Goal: Task Accomplishment & Management: Manage account settings

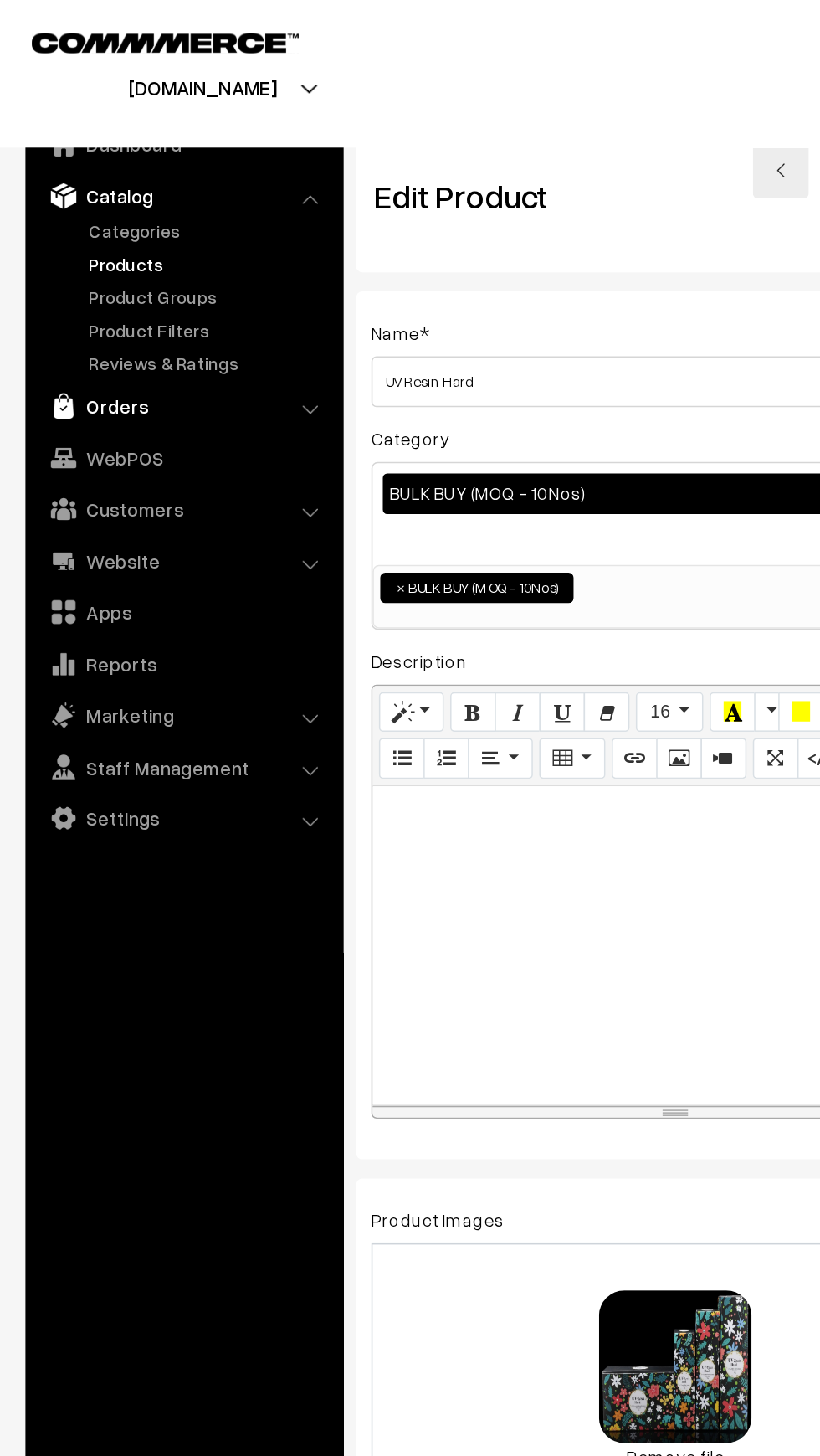
click at [41, 263] on img at bounding box center [41, 267] width 17 height 17
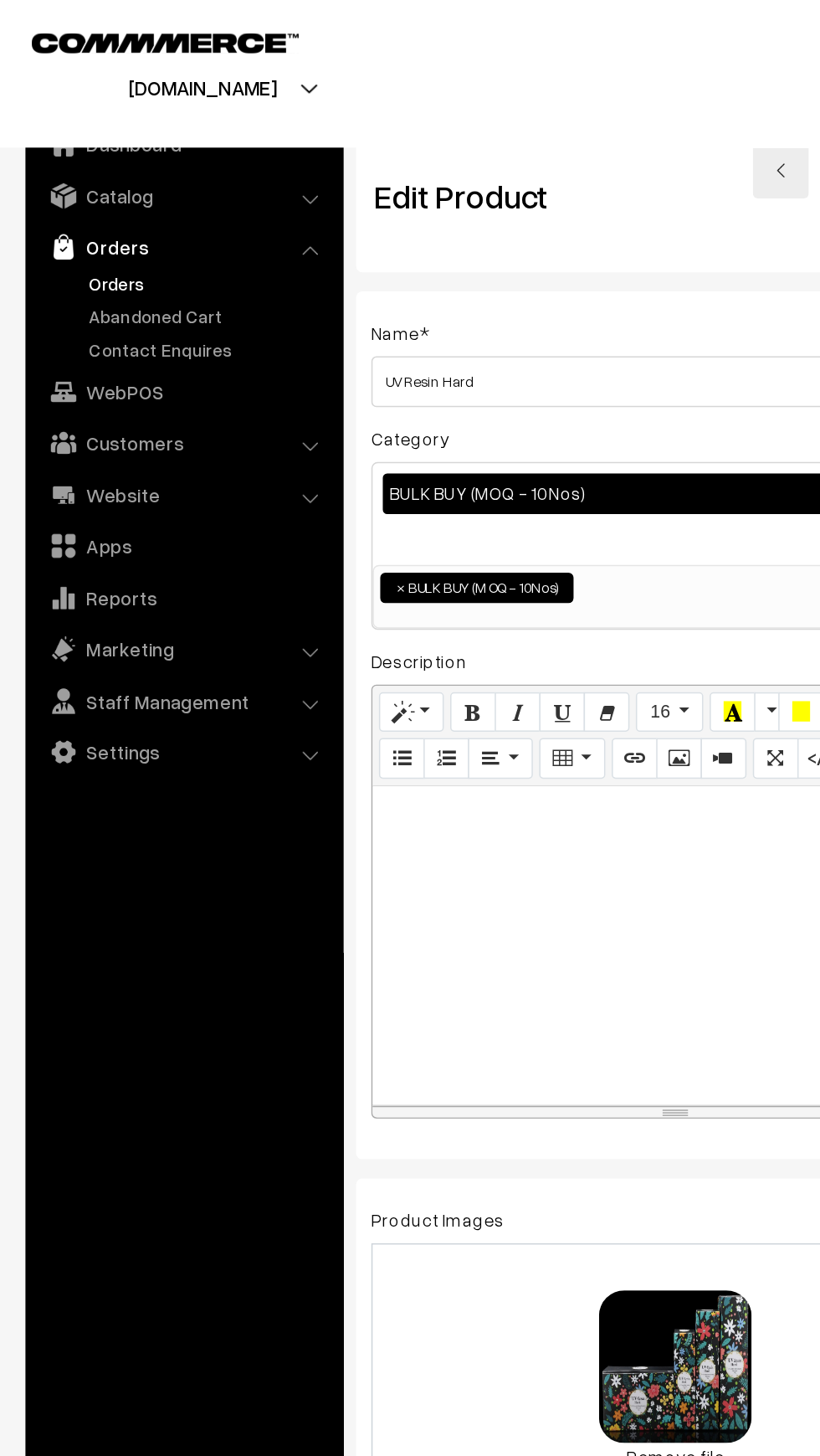
click at [66, 183] on link "Orders" at bounding box center [137, 186] width 166 height 18
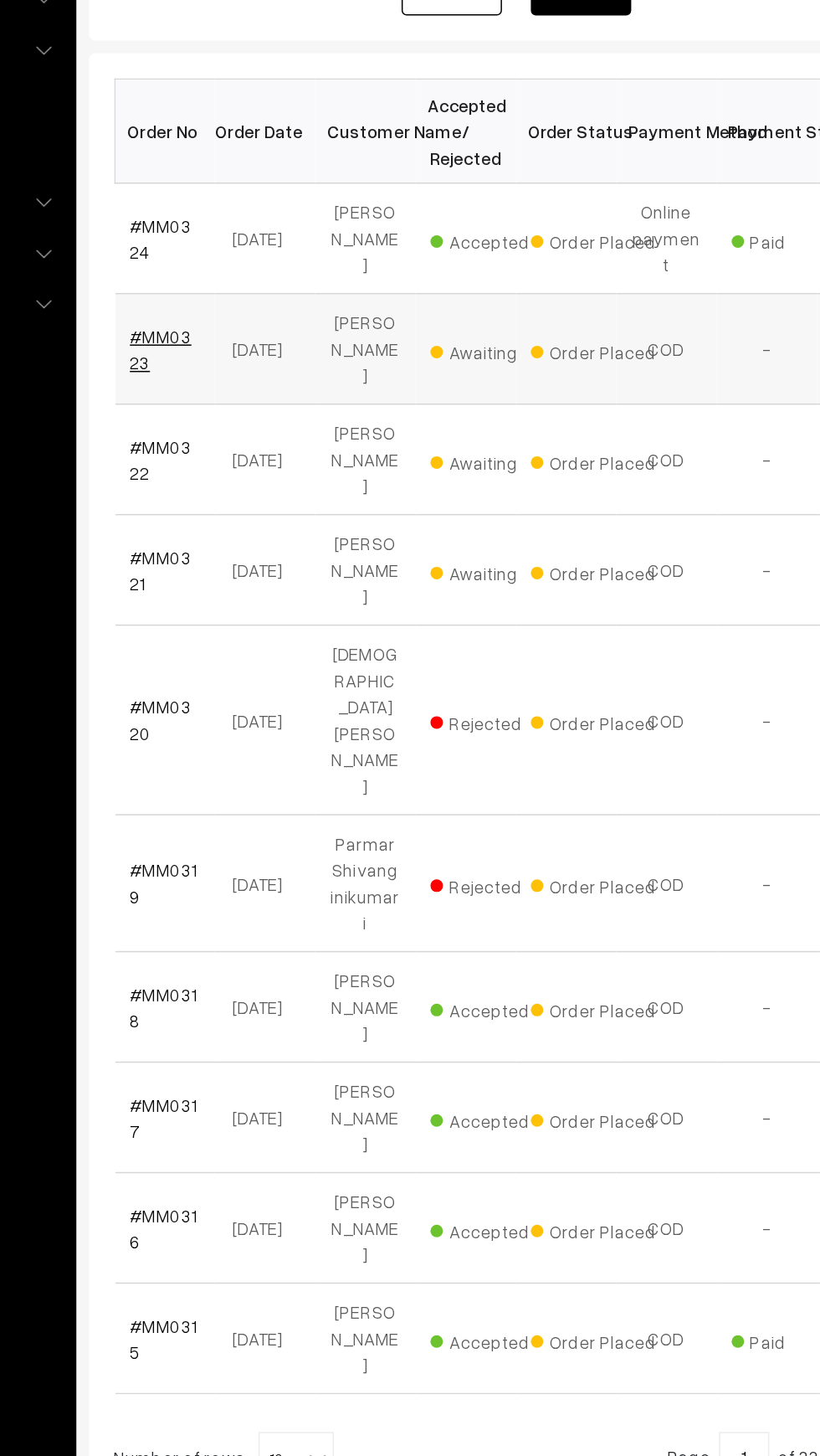
click at [291, 511] on link "#MM0323" at bounding box center [283, 527] width 41 height 32
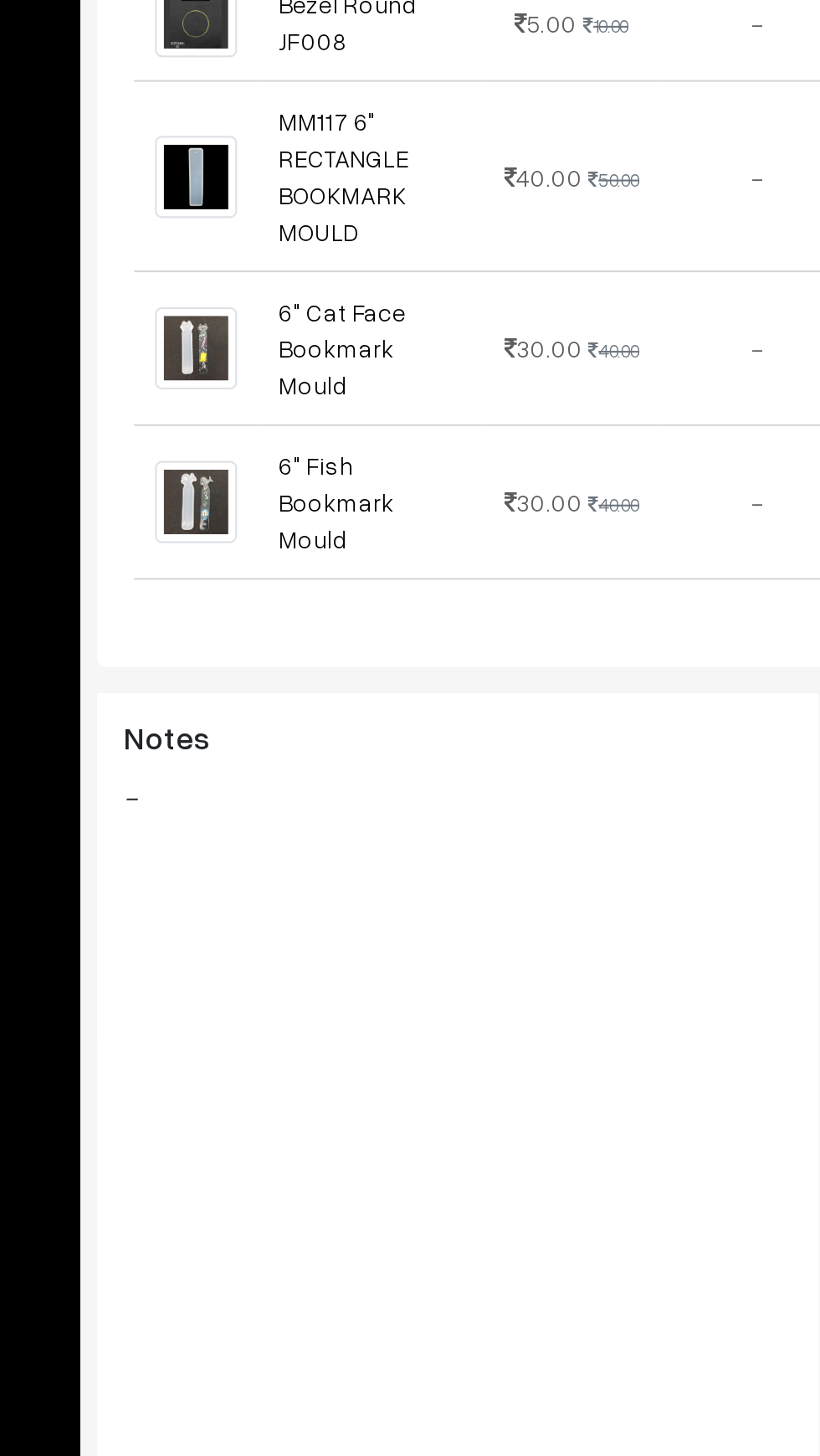
scroll to position [938, 0]
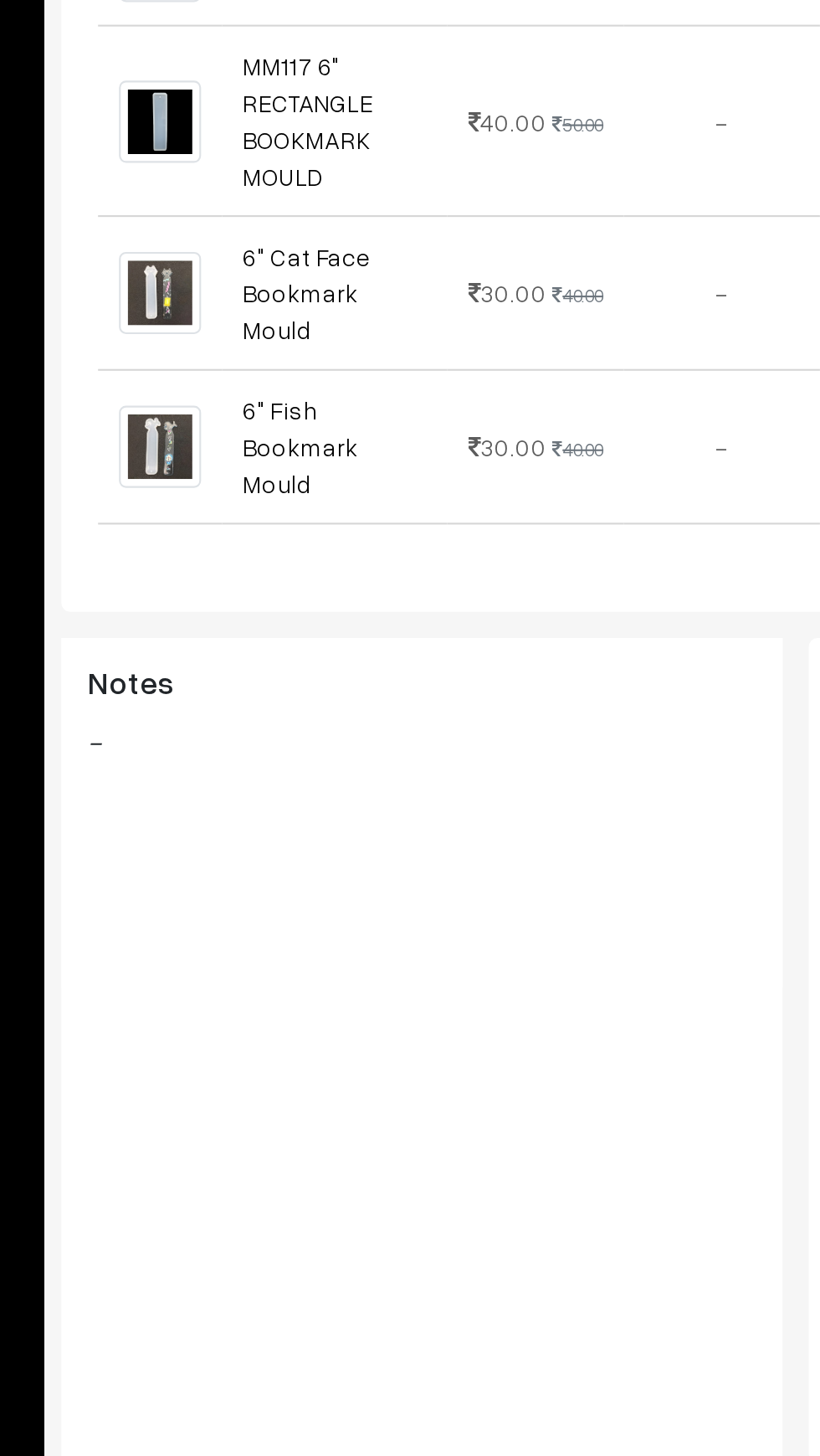
click at [386, 1356] on button "Accept Order" at bounding box center [389, 1374] width 99 height 37
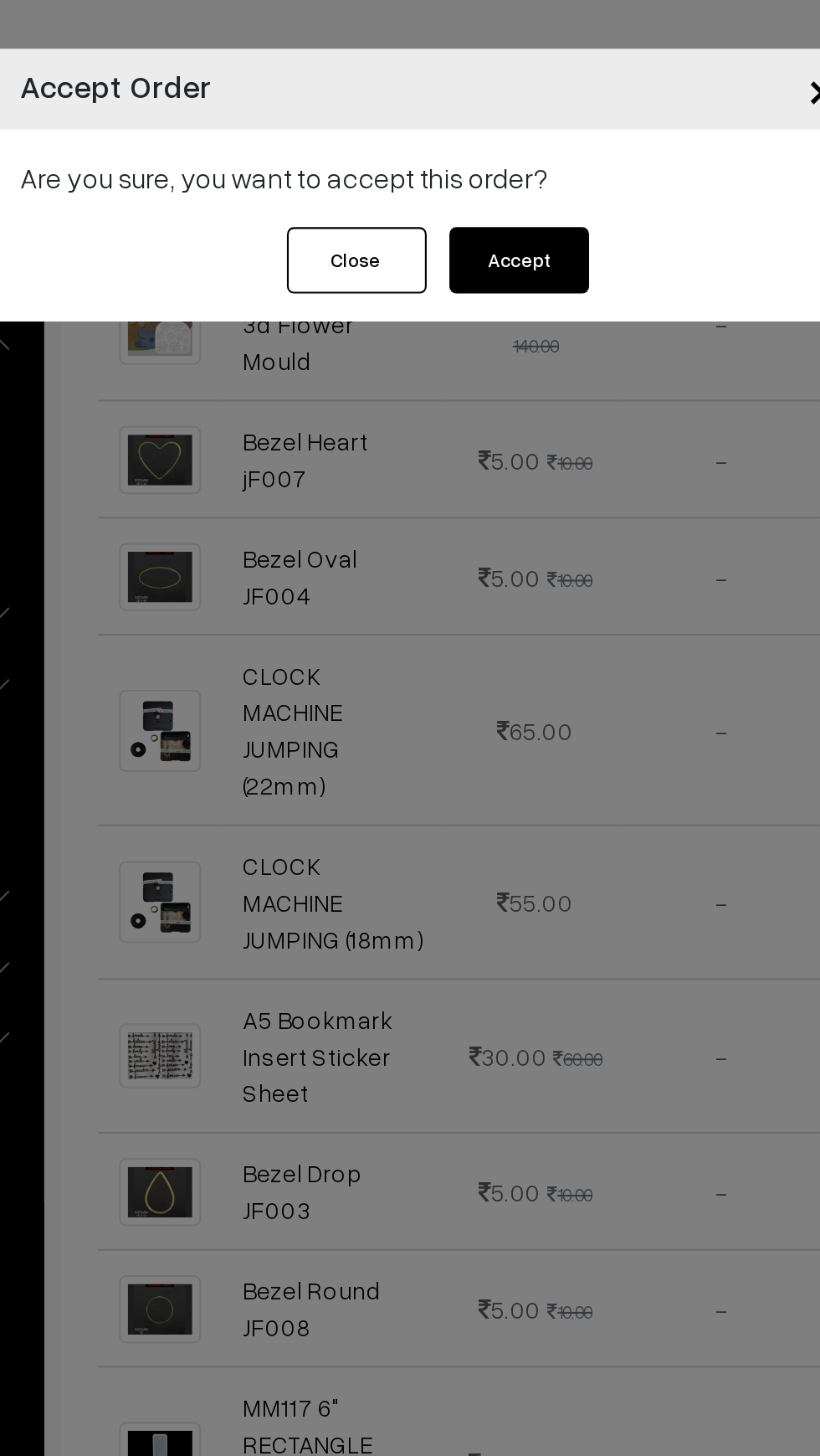
click at [463, 126] on button "Accept" at bounding box center [454, 124] width 67 height 32
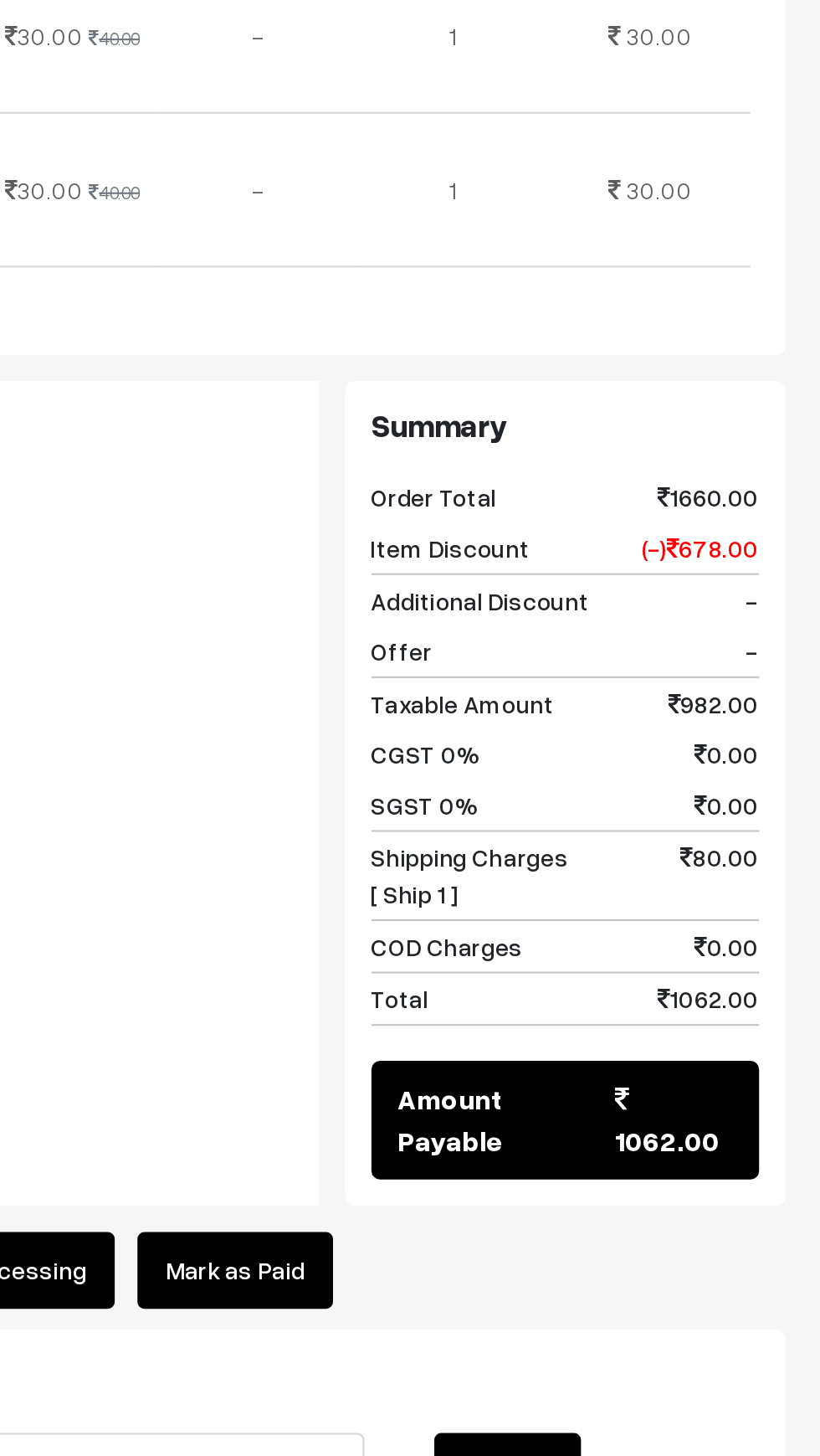
scroll to position [907, 0]
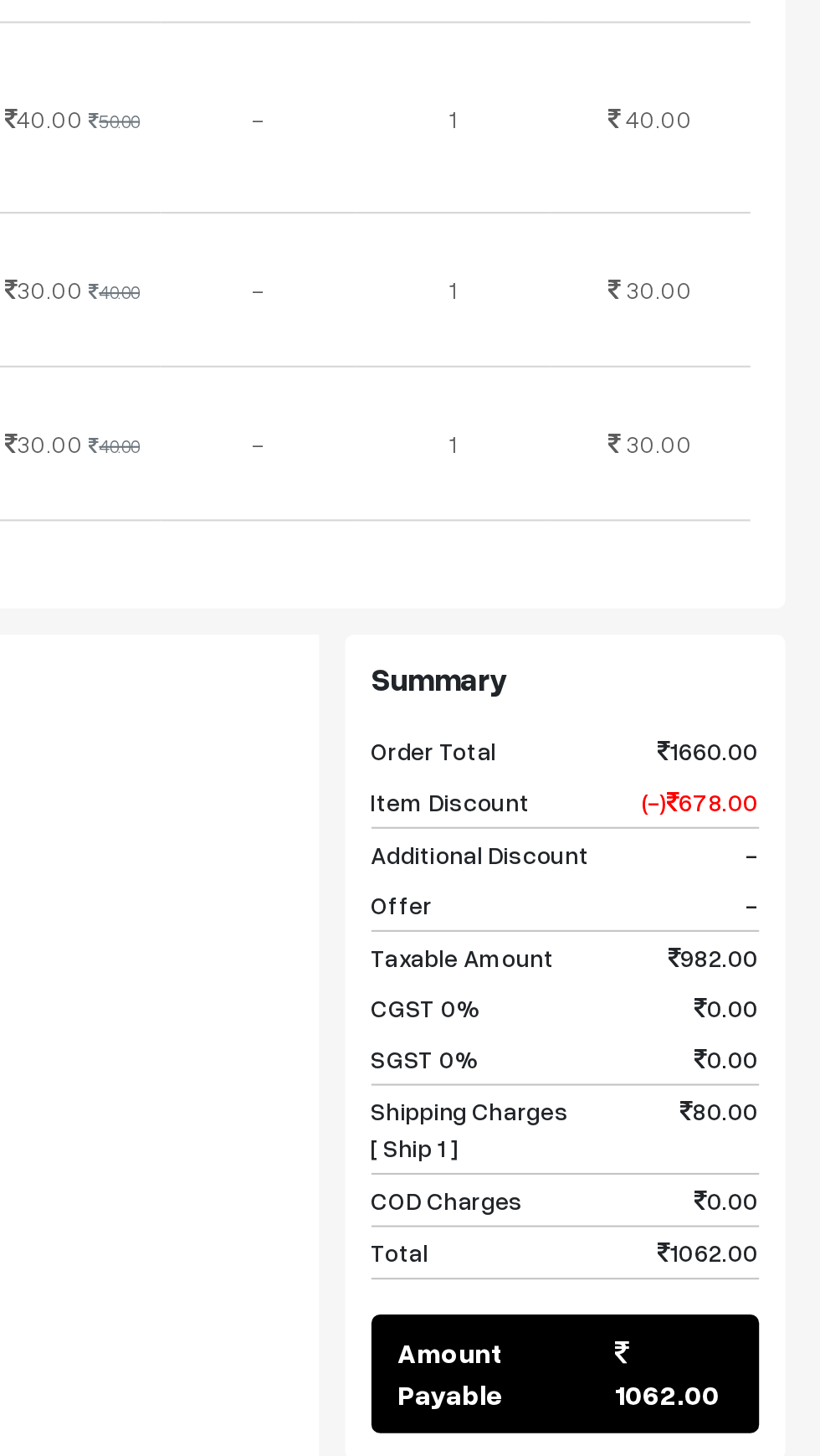
click at [563, 1388] on link "Mark as Paid" at bounding box center [540, 1406] width 94 height 37
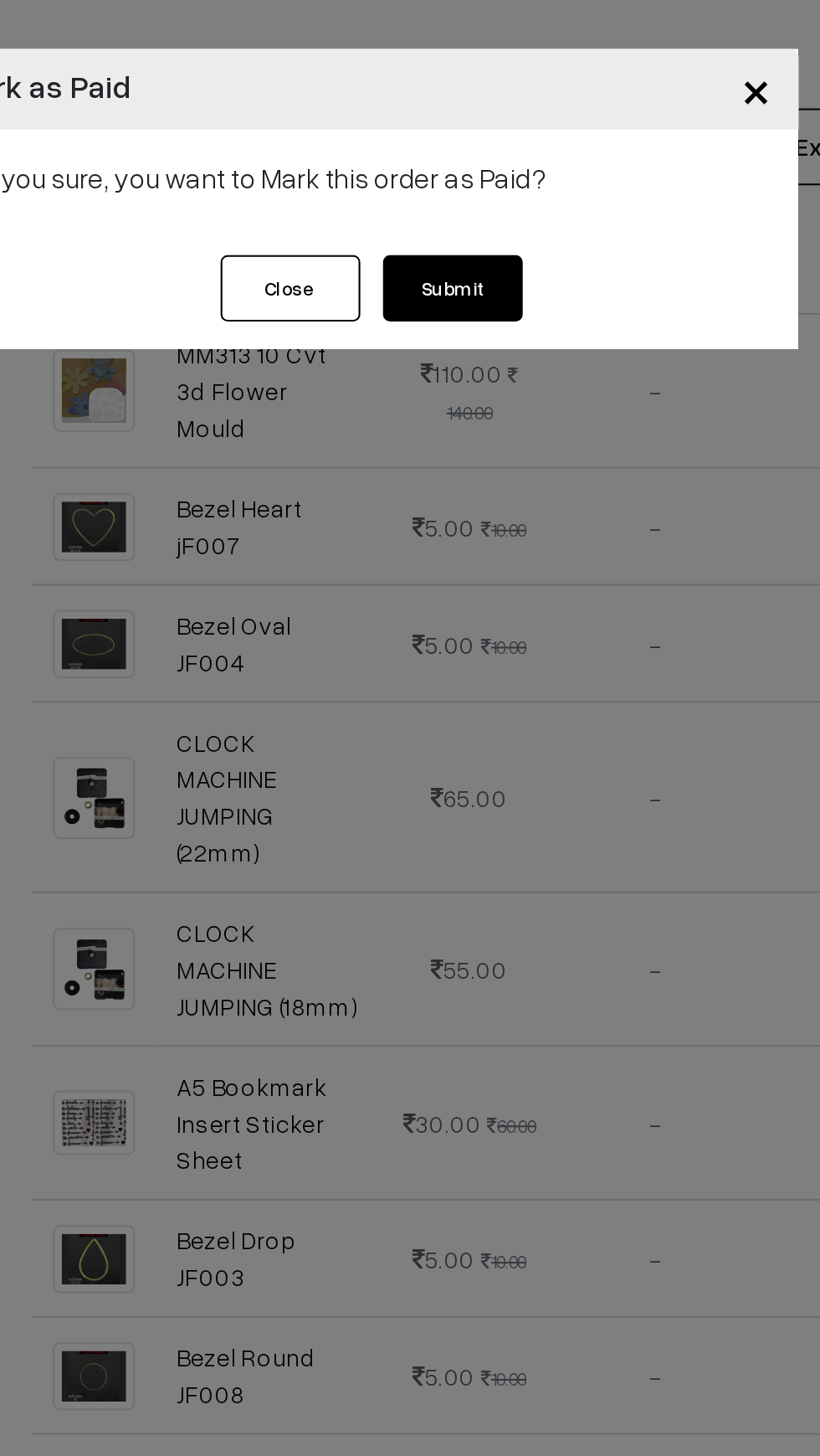
click at [431, 125] on button "Submit" at bounding box center [454, 138] width 67 height 32
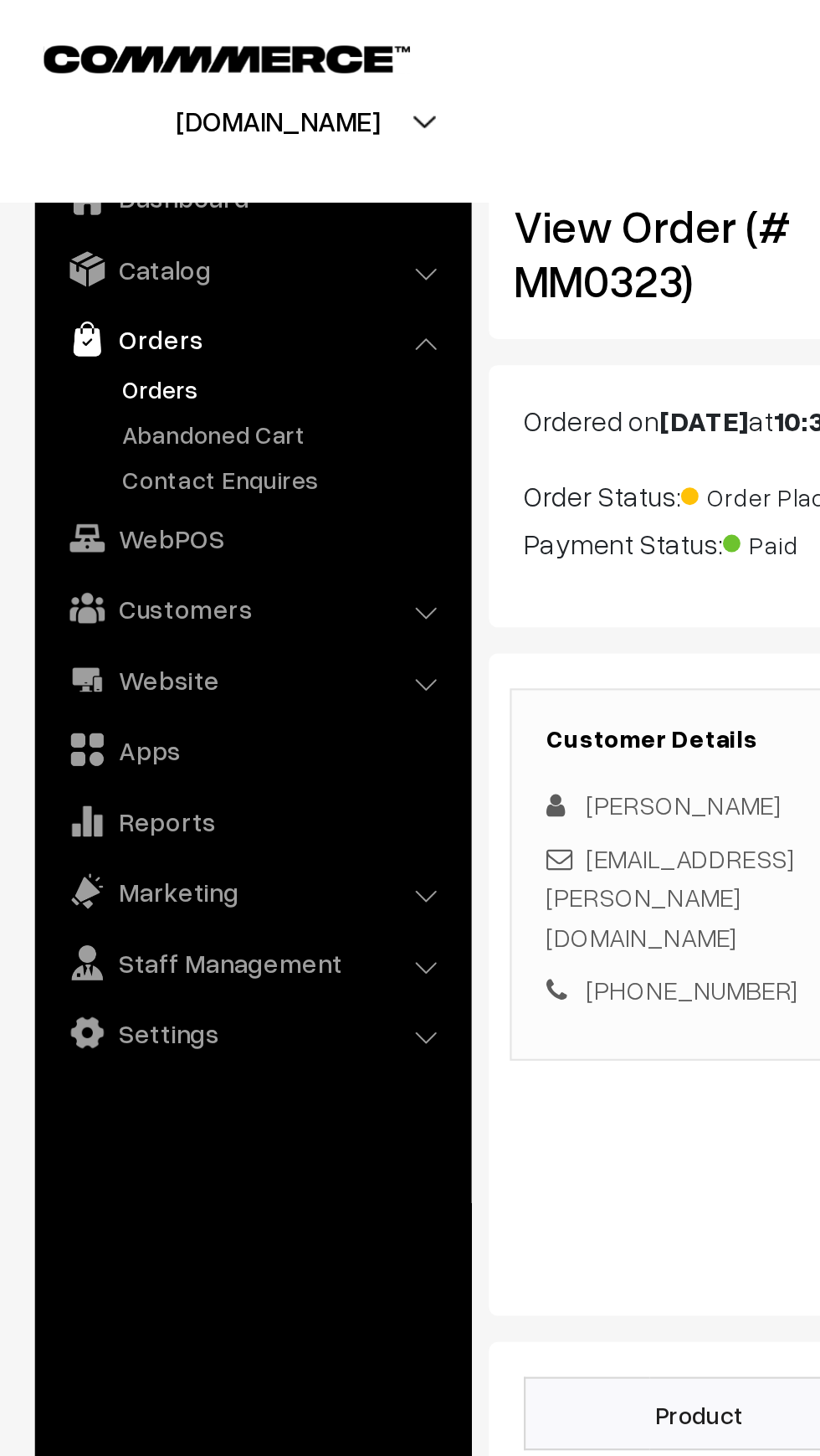
click at [82, 176] on link "Orders" at bounding box center [120, 162] width 199 height 30
click at [54, 188] on link "Orders" at bounding box center [137, 186] width 166 height 18
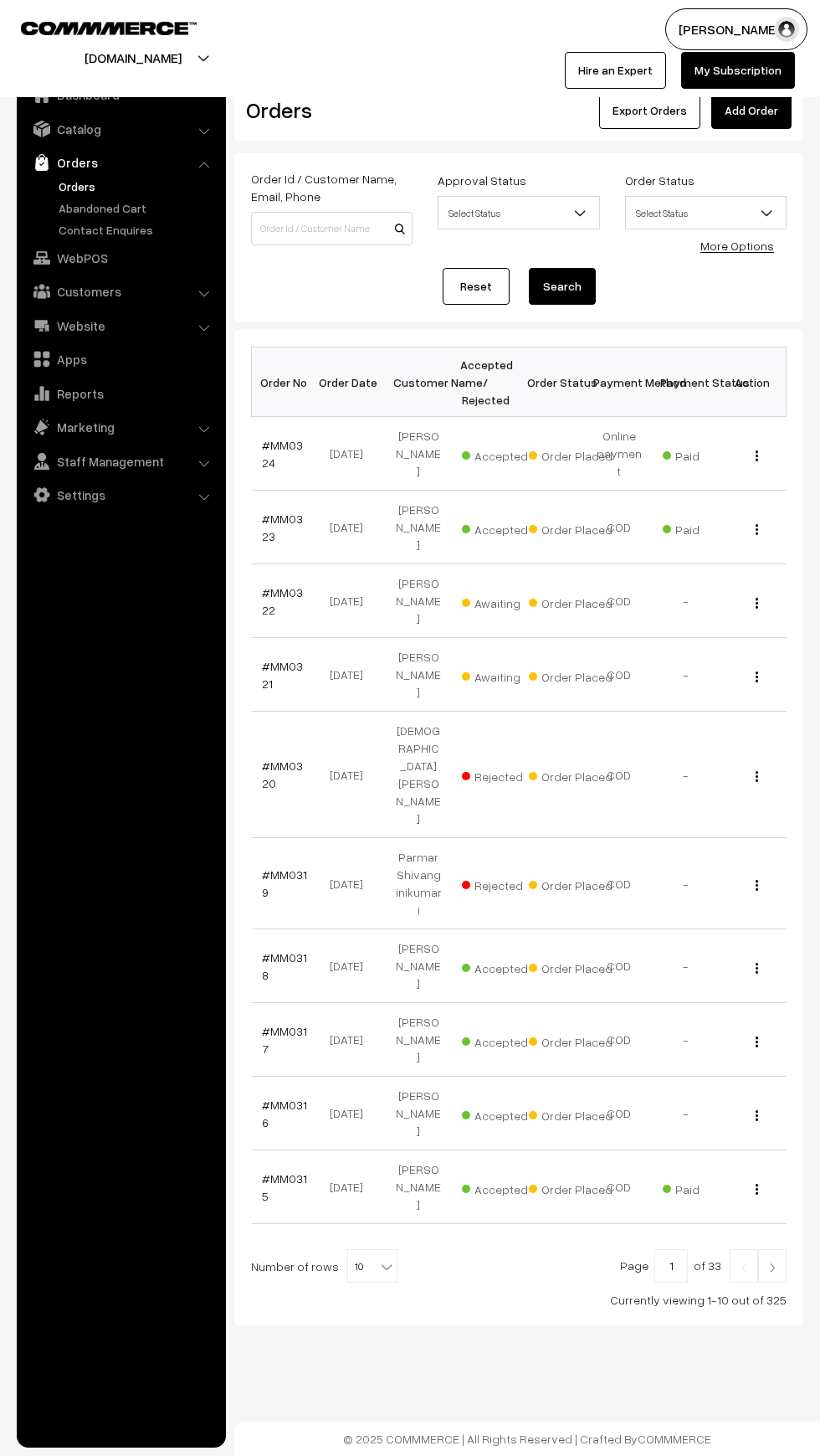
click at [88, 74] on div "mouldmarket.in Go to Website Create New Store" at bounding box center [201, 48] width 419 height 80
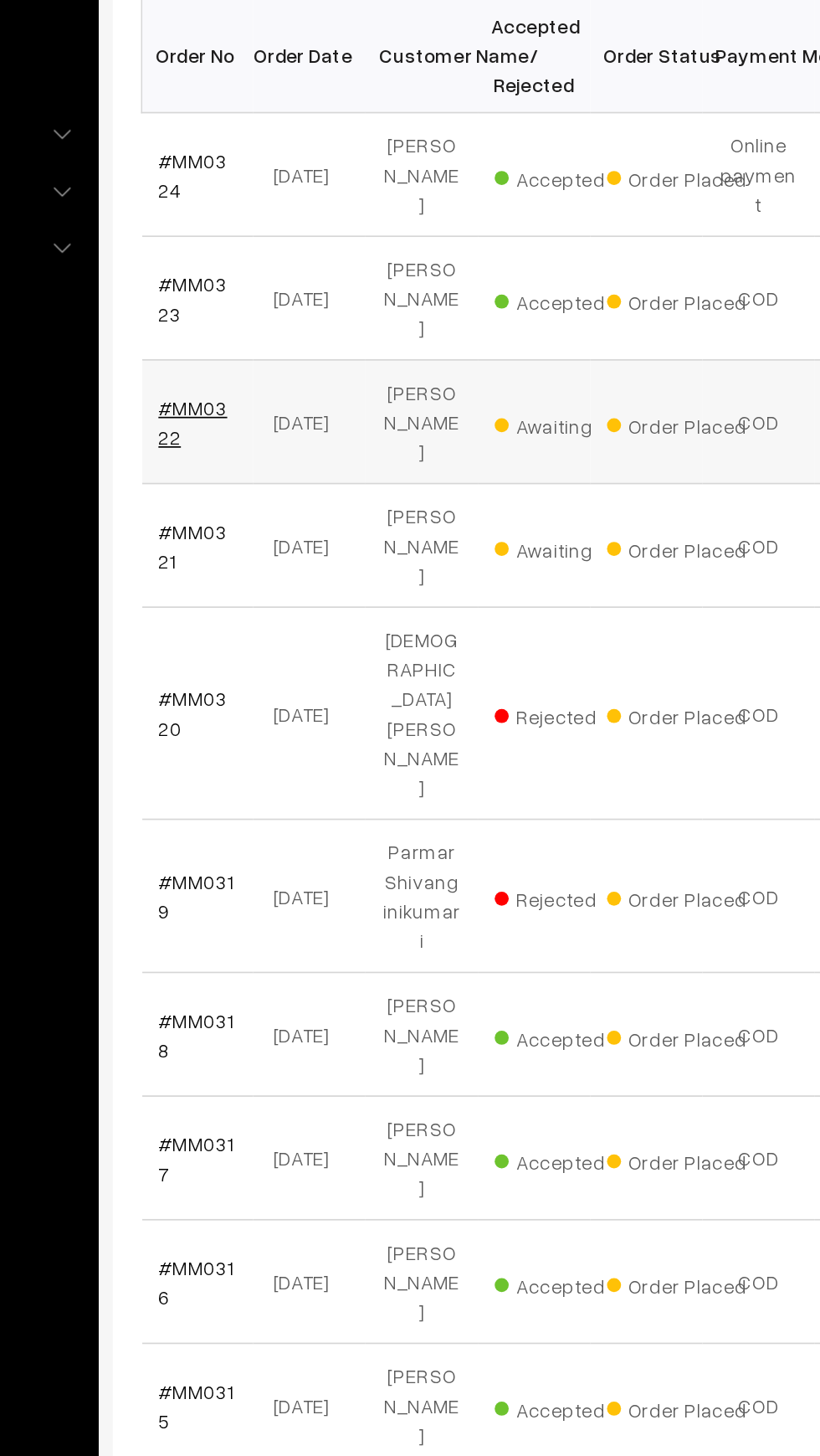
click at [291, 585] on link "#MM0322" at bounding box center [283, 601] width 41 height 32
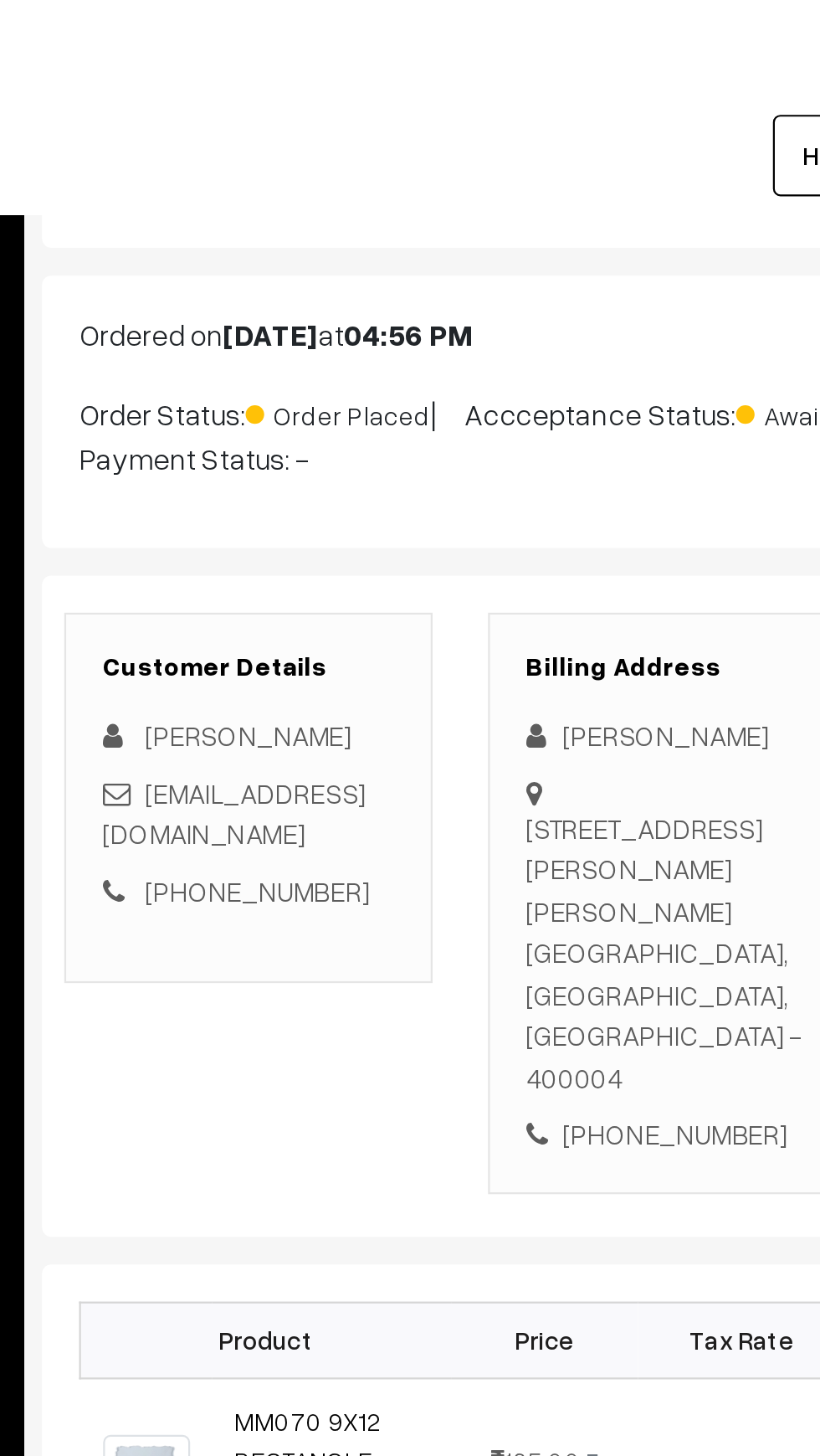
scroll to position [50, 0]
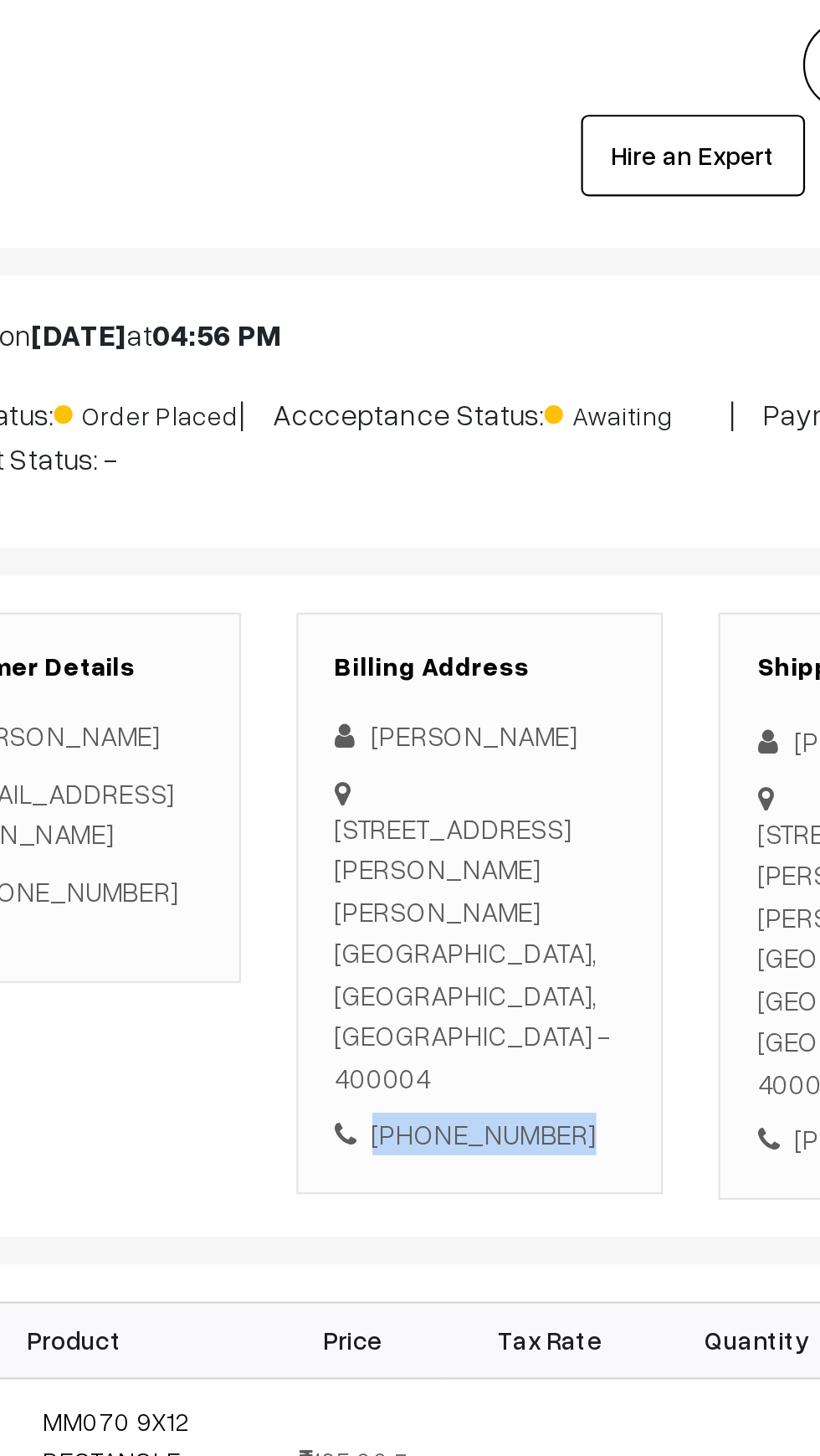
copy div "[PHONE_NUMBER]"
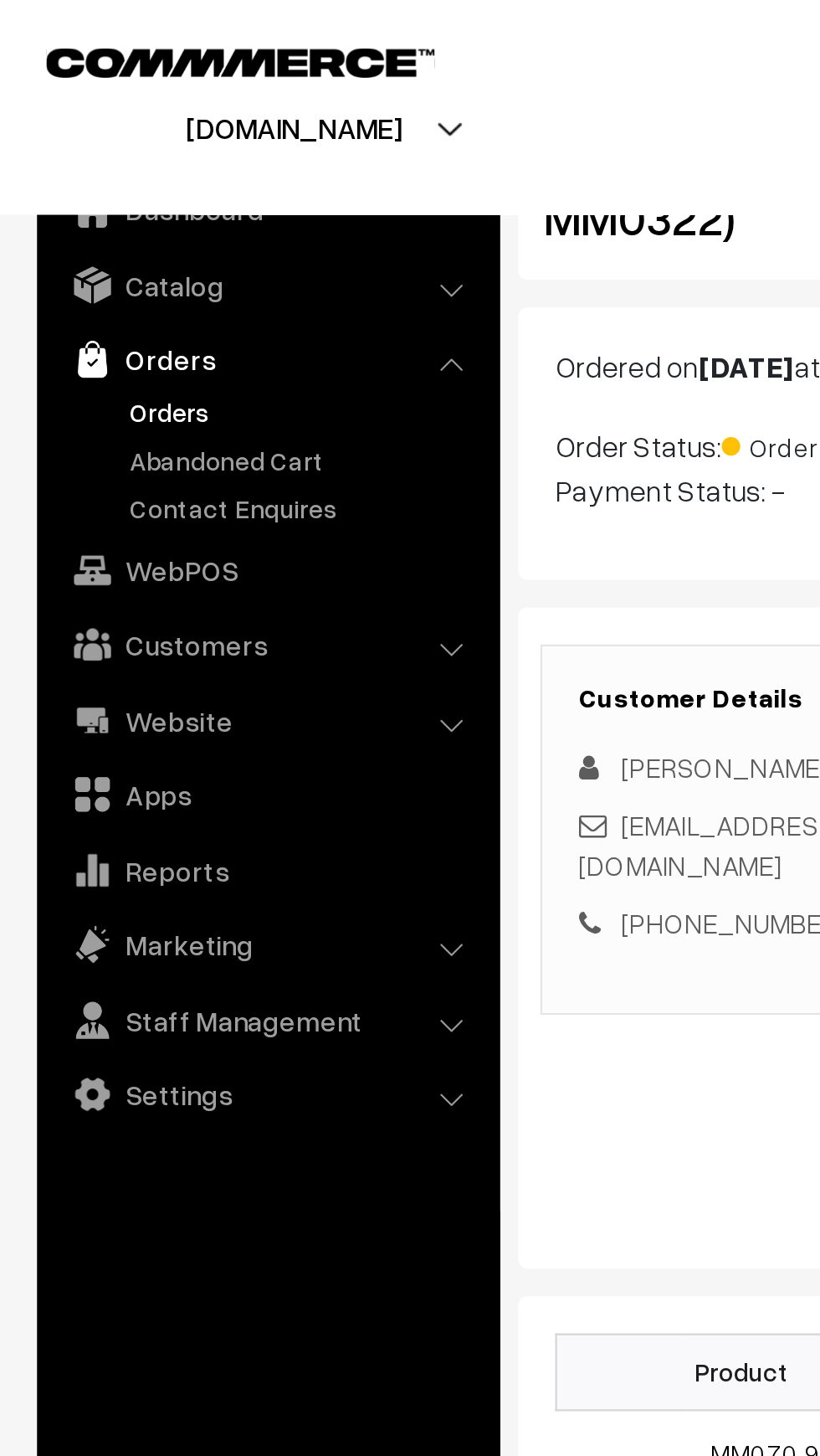
scroll to position [0, 0]
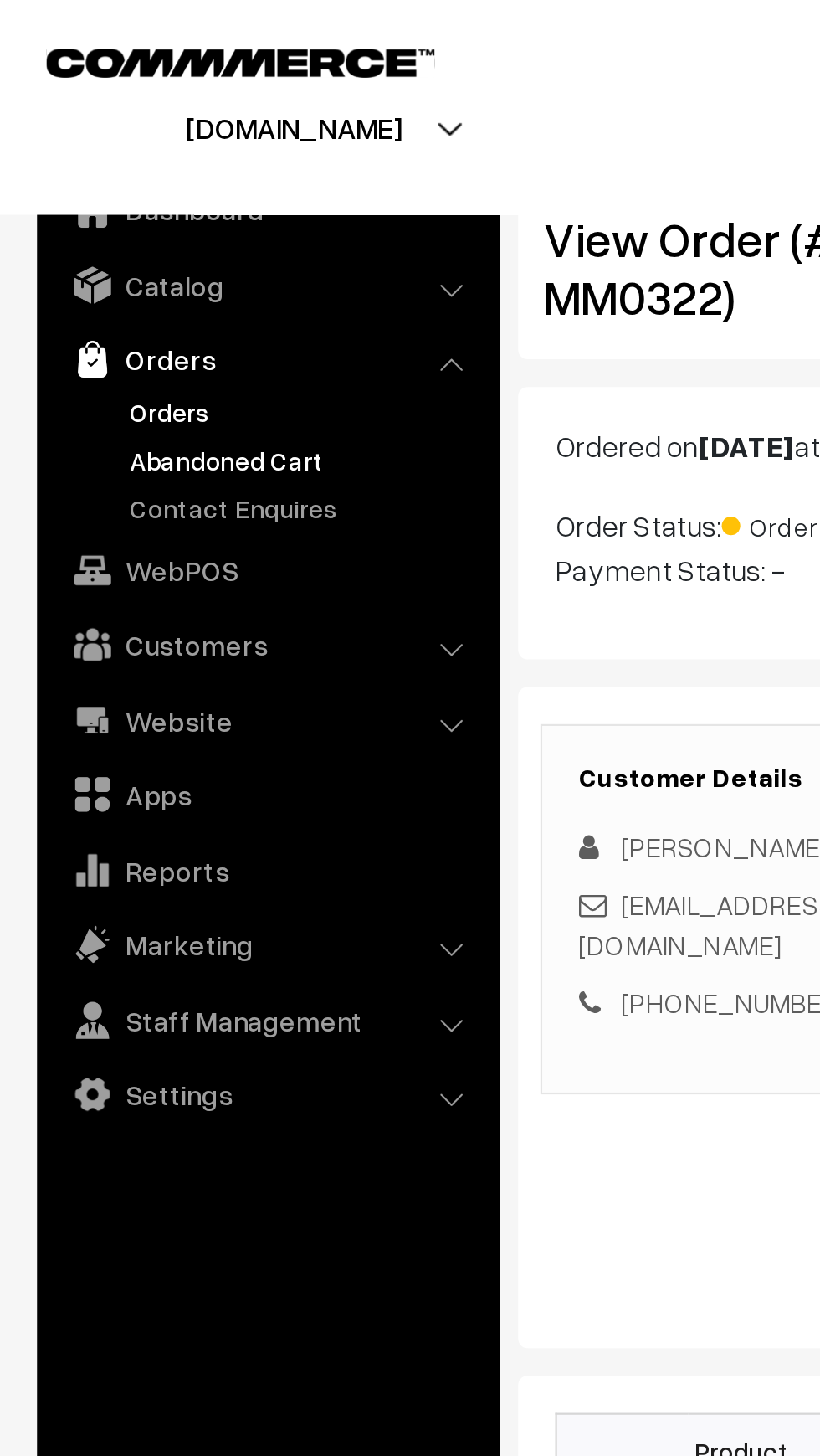
click at [68, 213] on link "Abandoned Cart" at bounding box center [137, 208] width 166 height 18
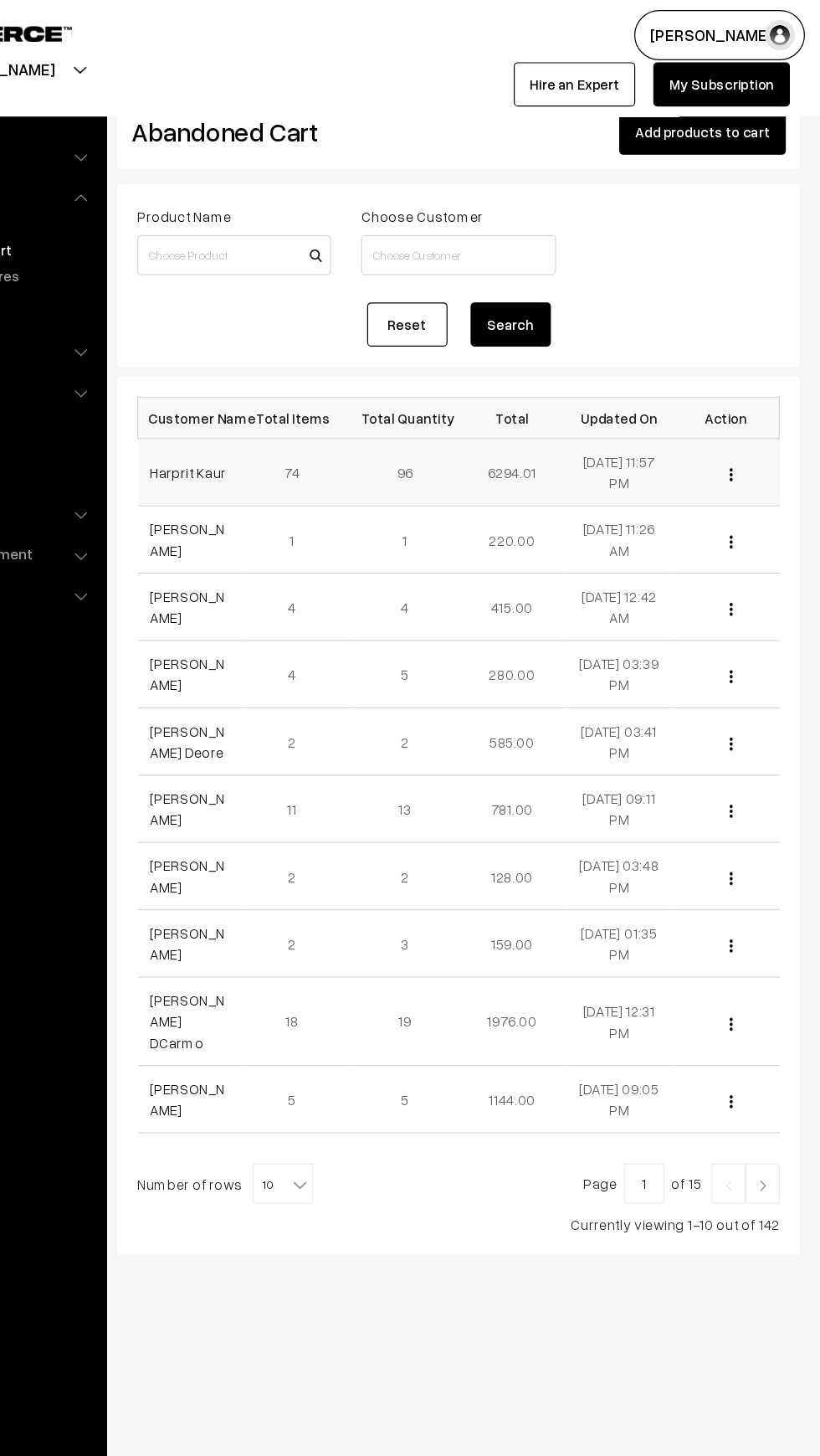
click at [664, 396] on td "[DATE] 11:57 PM" at bounding box center [653, 393] width 89 height 56
click at [311, 390] on link "Harprit Kaur" at bounding box center [293, 394] width 64 height 14
